Goal: Task Accomplishment & Management: Manage account settings

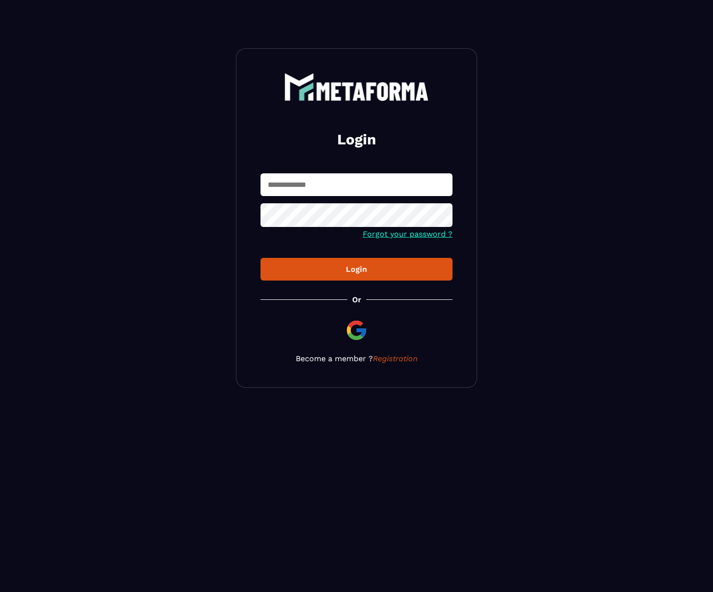
click at [343, 173] on input "text" at bounding box center [357, 184] width 192 height 23
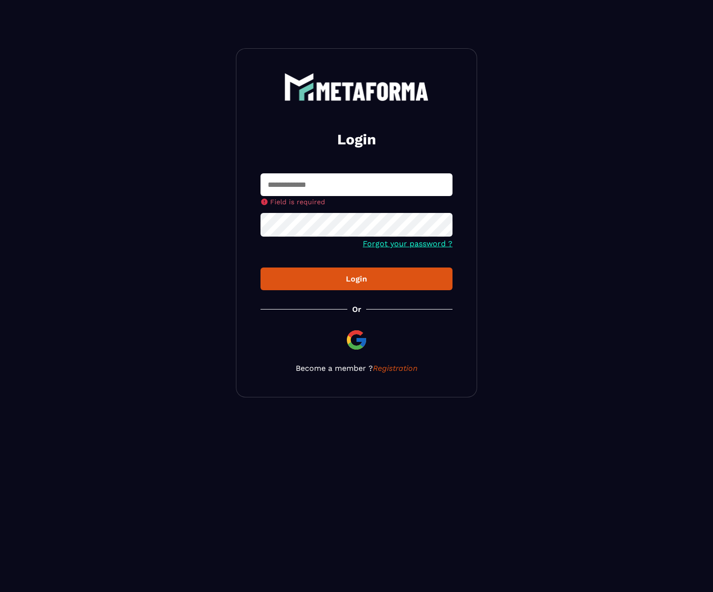
type input "**********"
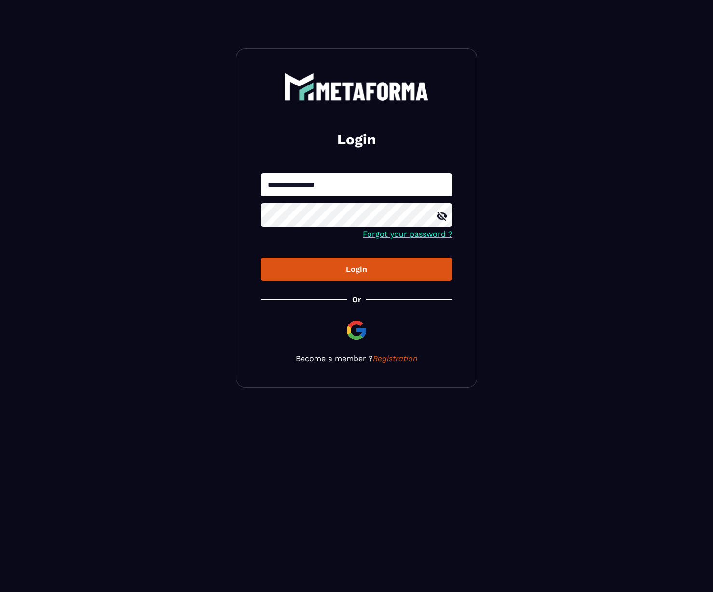
click at [336, 270] on div "Login" at bounding box center [356, 268] width 177 height 9
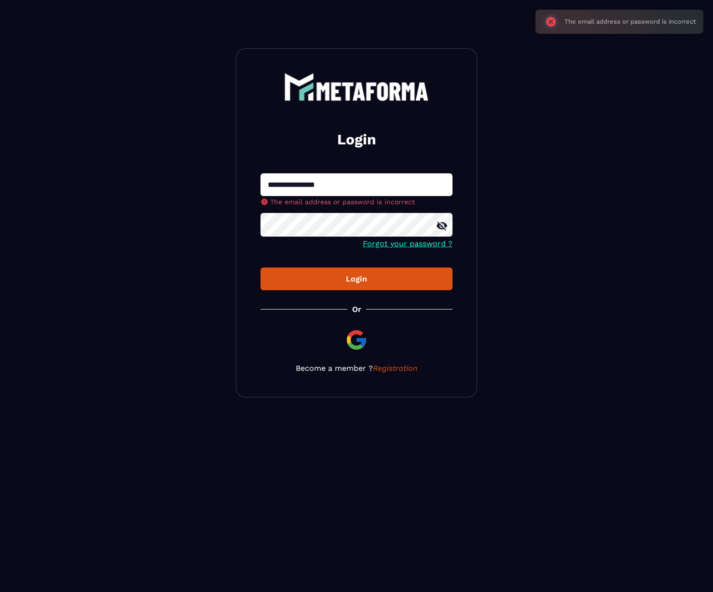
click at [437, 226] on icon at bounding box center [442, 226] width 11 height 9
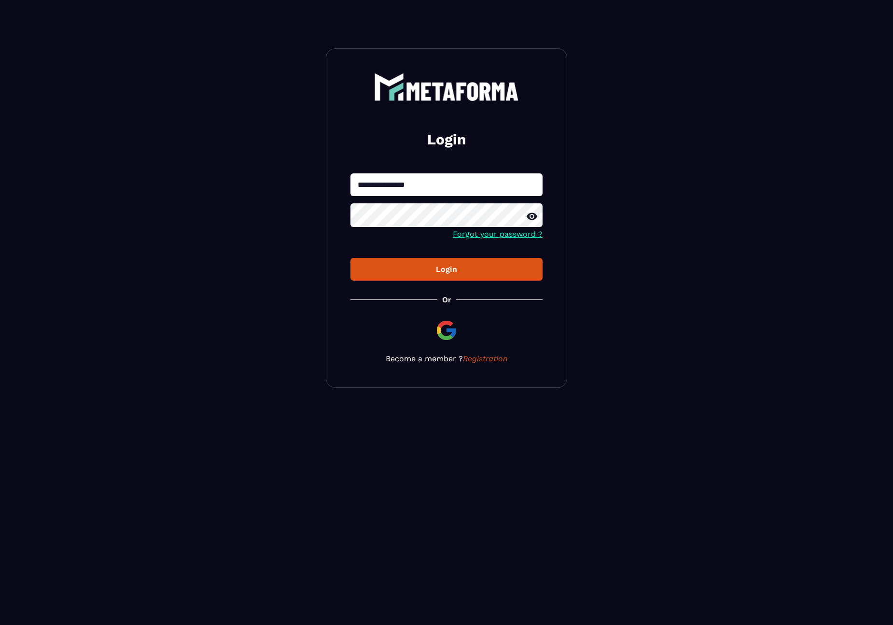
click at [384, 264] on button "Login" at bounding box center [446, 269] width 192 height 23
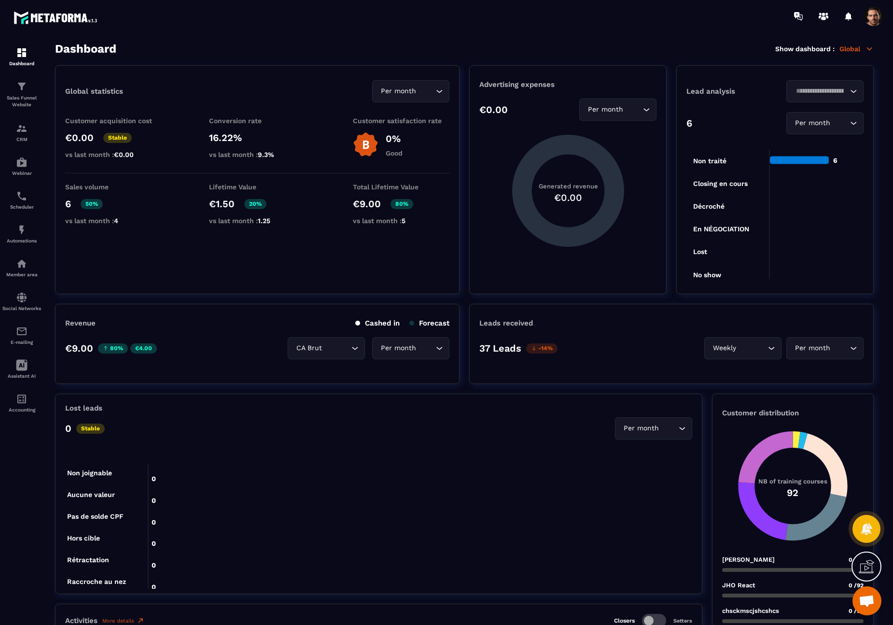
click at [713, 50] on p "Global" at bounding box center [856, 48] width 34 height 9
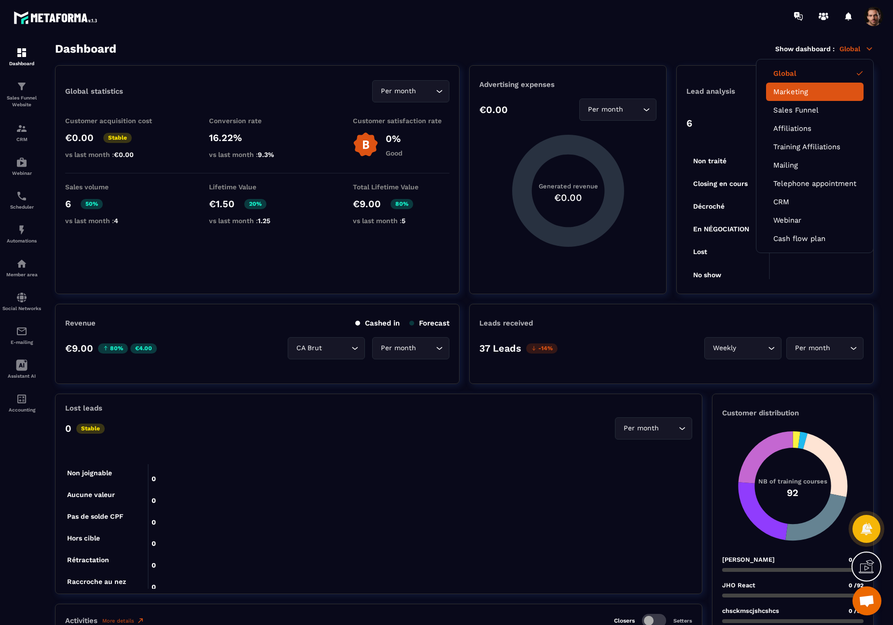
click at [713, 96] on link "Marketing" at bounding box center [814, 91] width 83 height 9
